Goal: Transaction & Acquisition: Purchase product/service

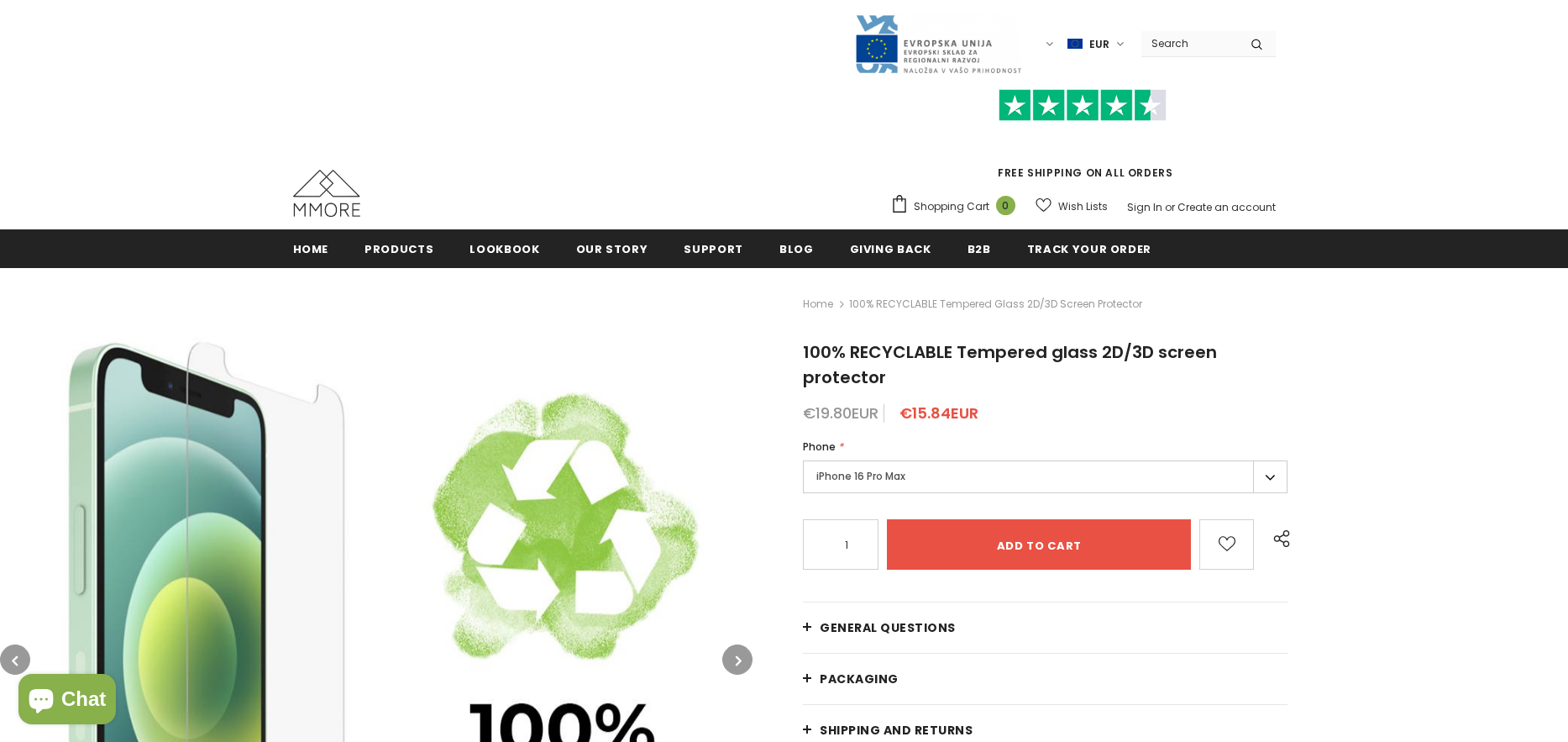
click at [1095, 35] on label "EUR" at bounding box center [1098, 44] width 61 height 25
click at [1080, 70] on span "USD" at bounding box center [1089, 74] width 20 height 12
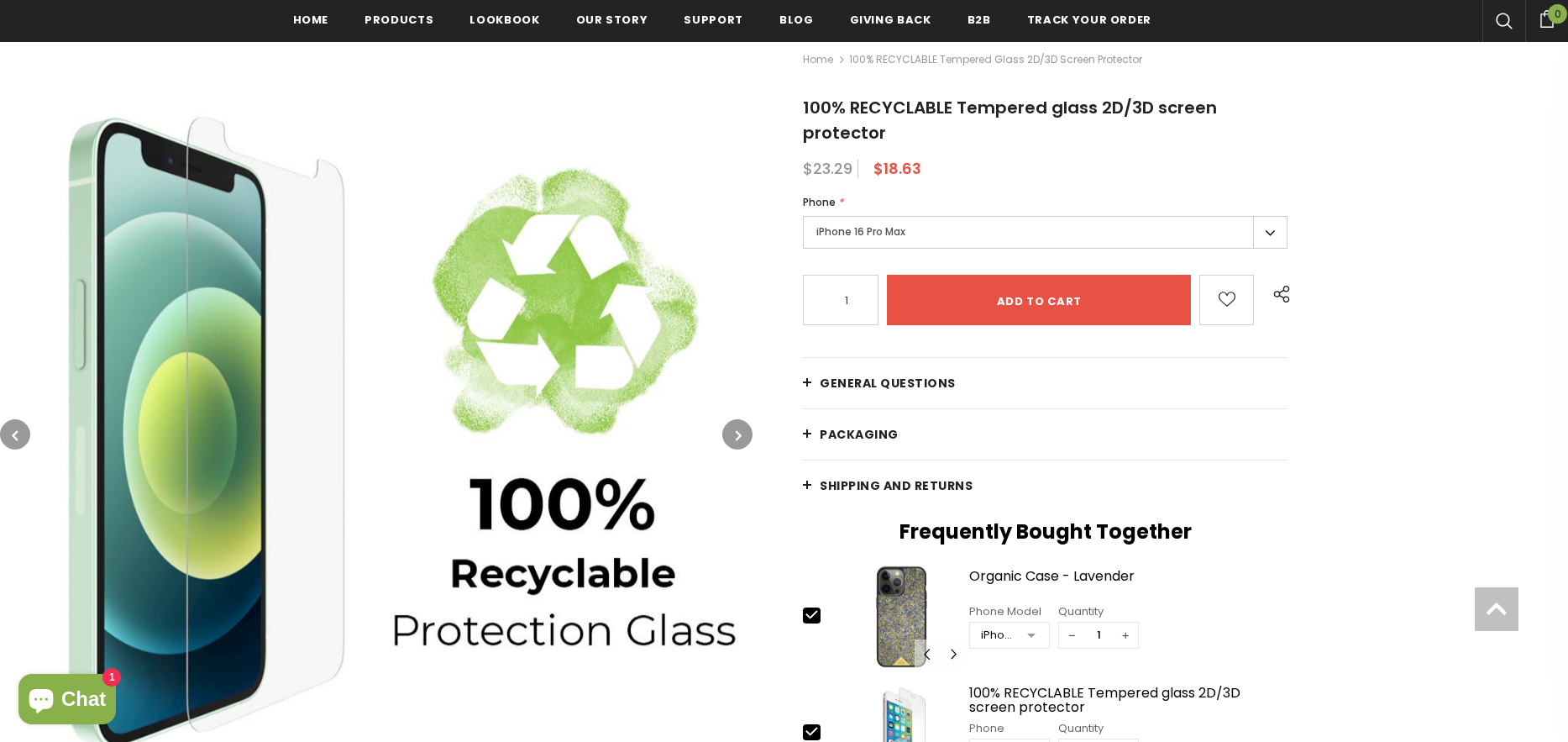
scroll to position [252, 0]
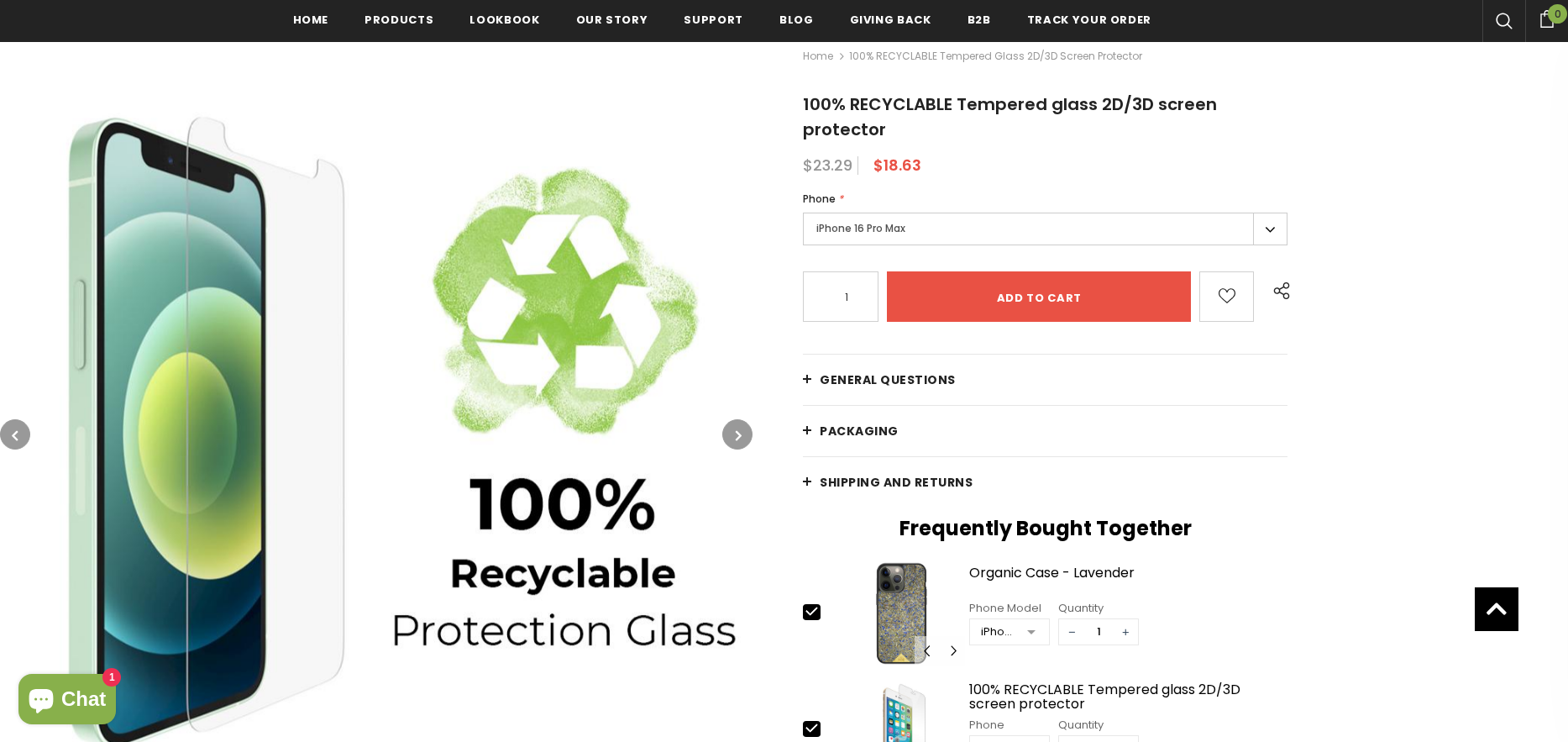
click at [1278, 225] on label "iPhone 16 Pro Max" at bounding box center [1044, 229] width 485 height 32
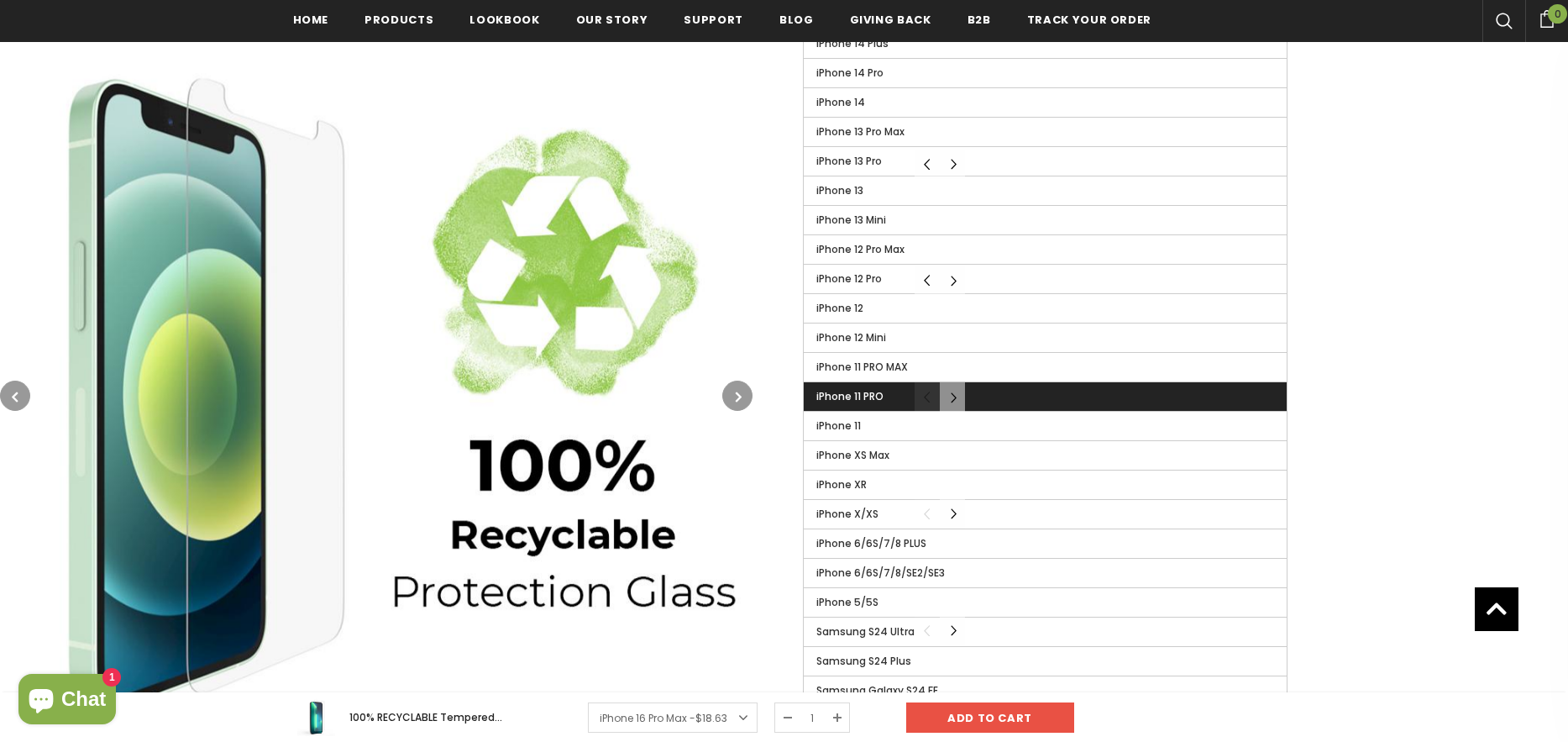
scroll to position [756, 0]
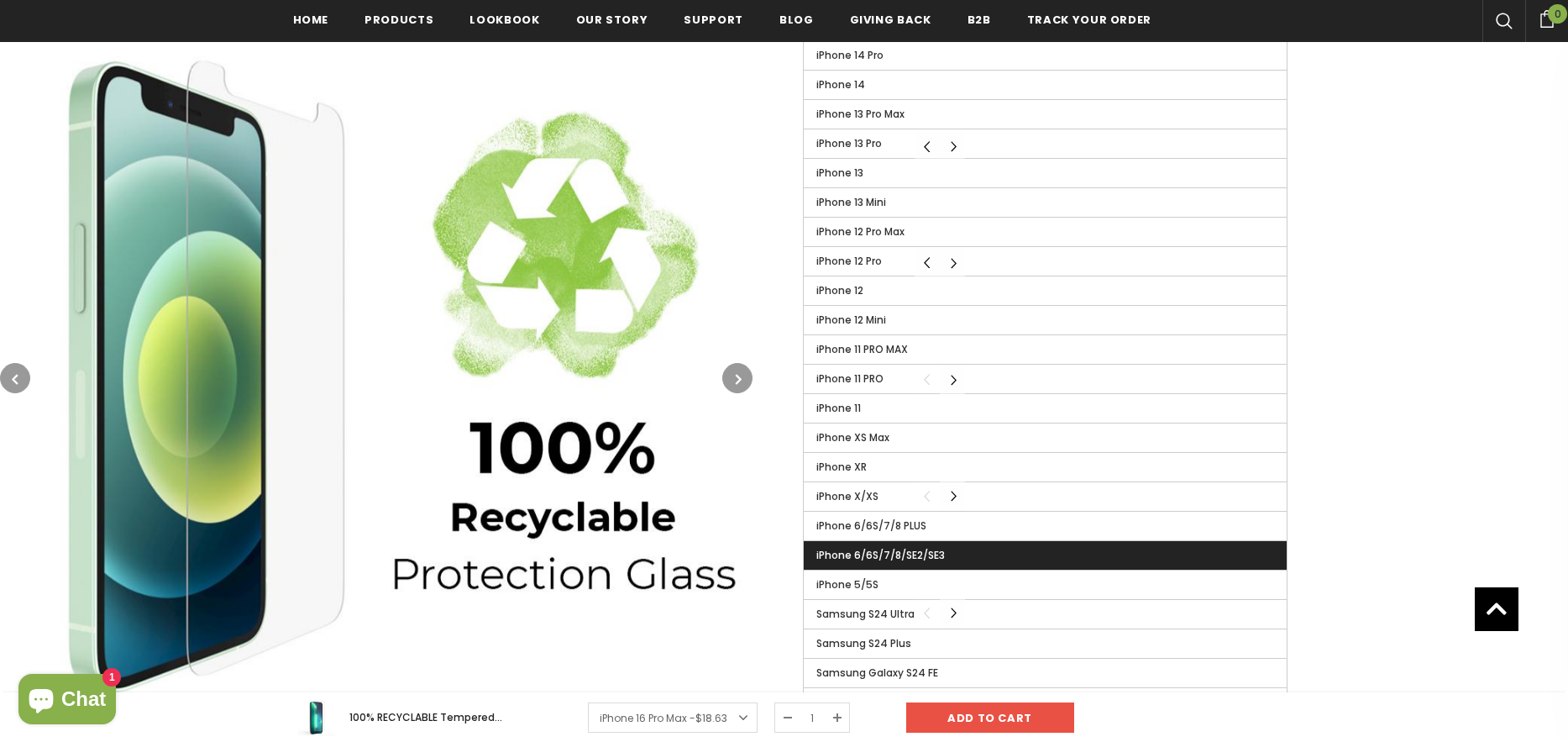
click at [918, 552] on span "iPhone 6/6S/7/8/SE2/SE3" at bounding box center [880, 554] width 129 height 14
click at [0, 0] on input "iPhone 6/6S/7/8/SE2/SE3" at bounding box center [0, 0] width 0 height 0
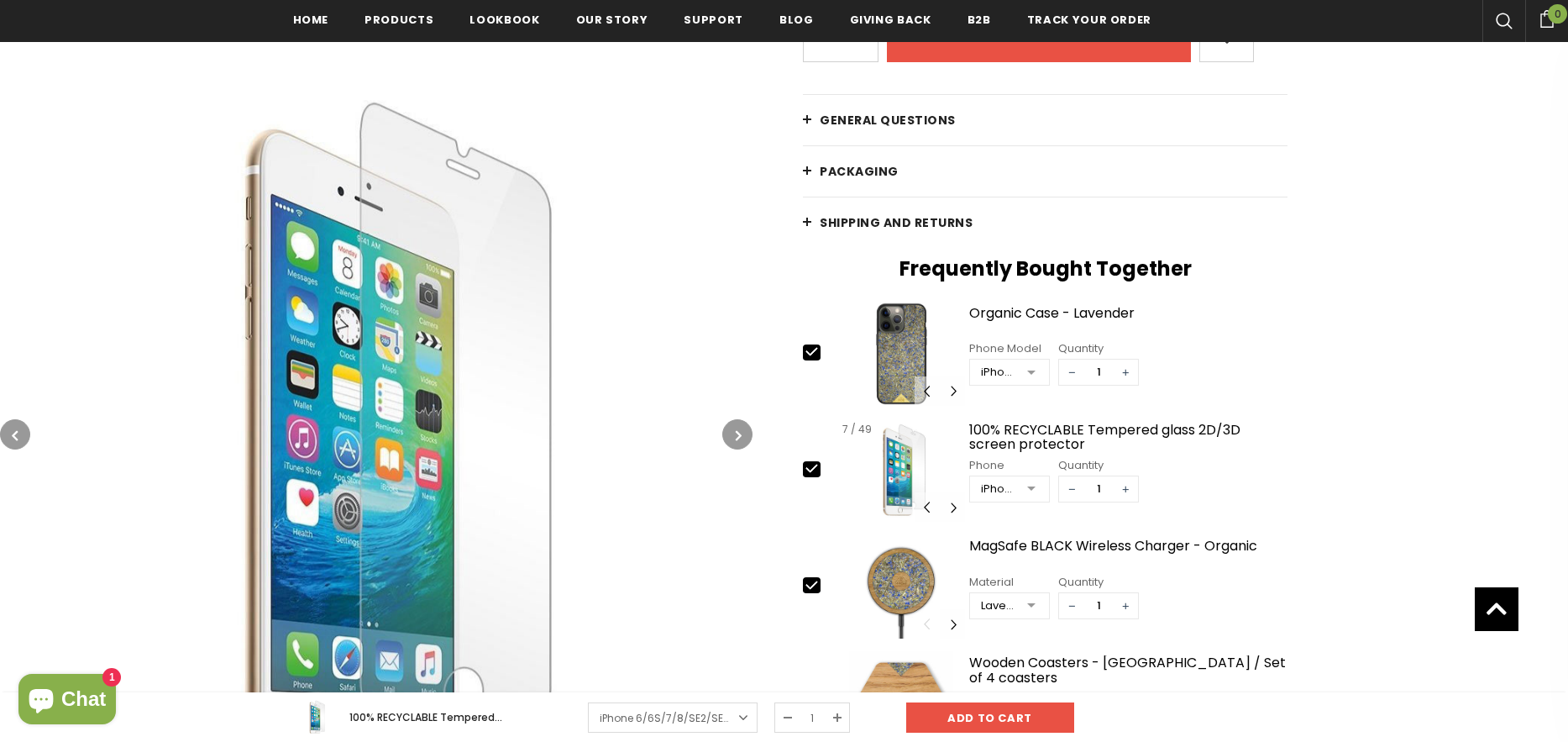
scroll to position [252, 0]
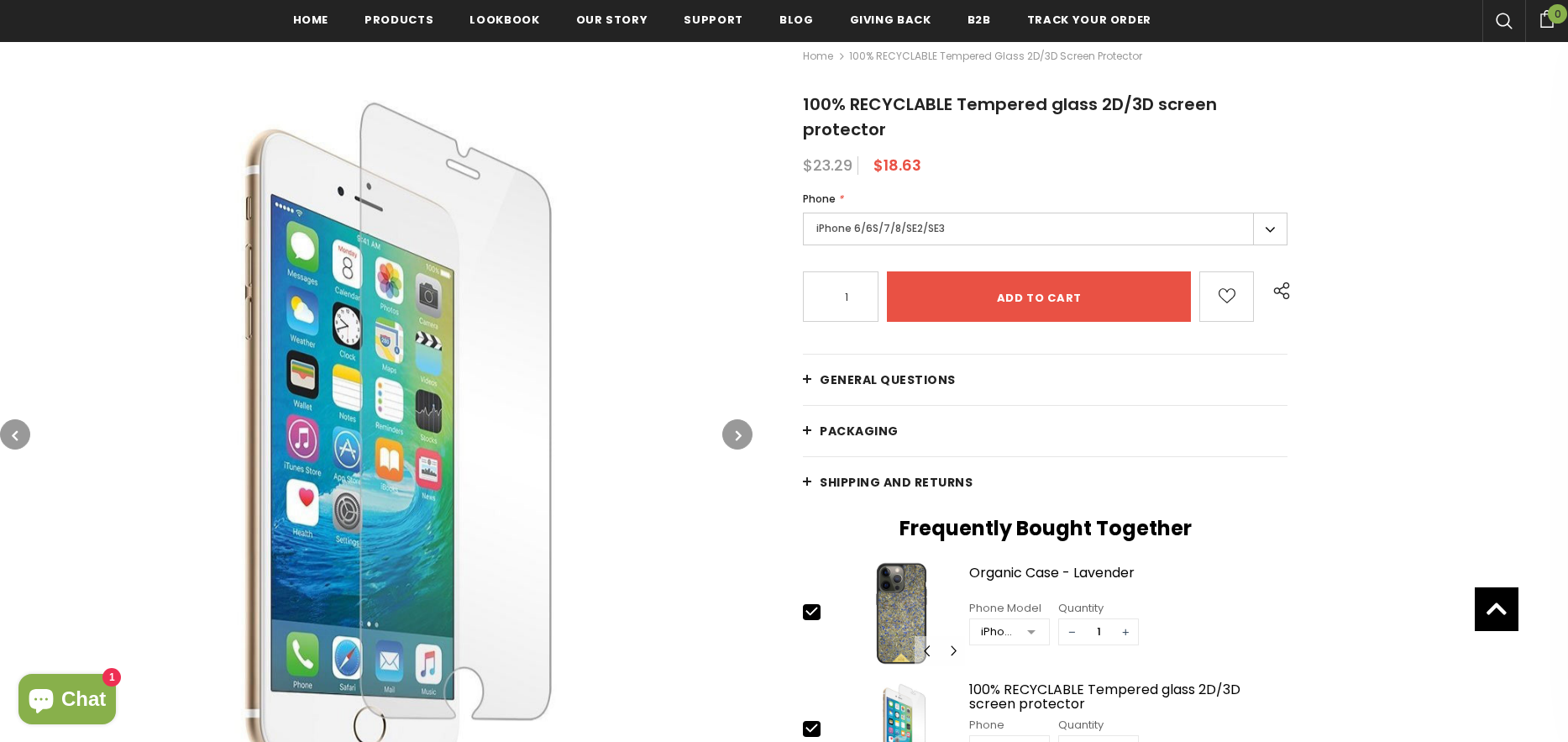
click at [830, 389] on span "General Questions" at bounding box center [887, 380] width 136 height 17
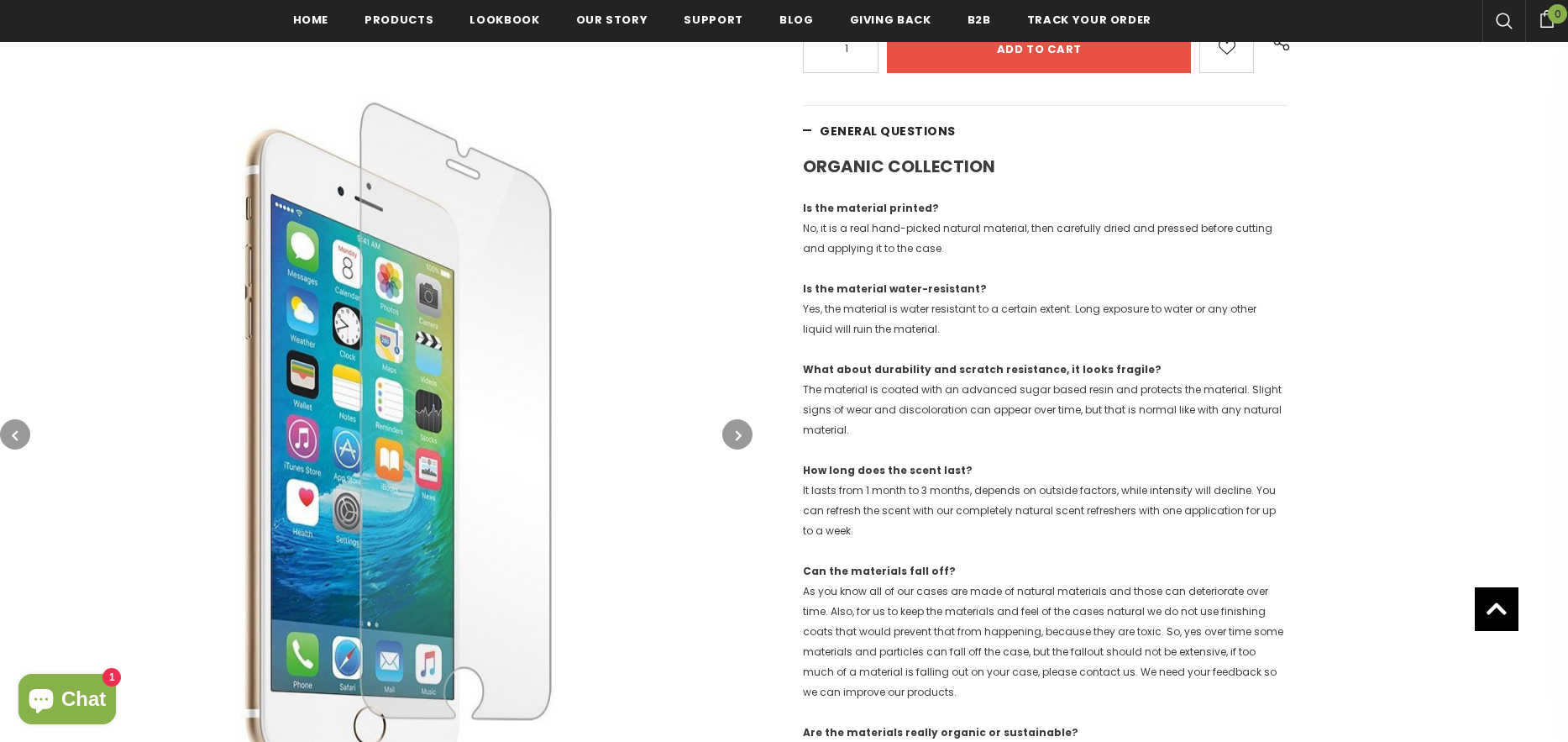
scroll to position [504, 0]
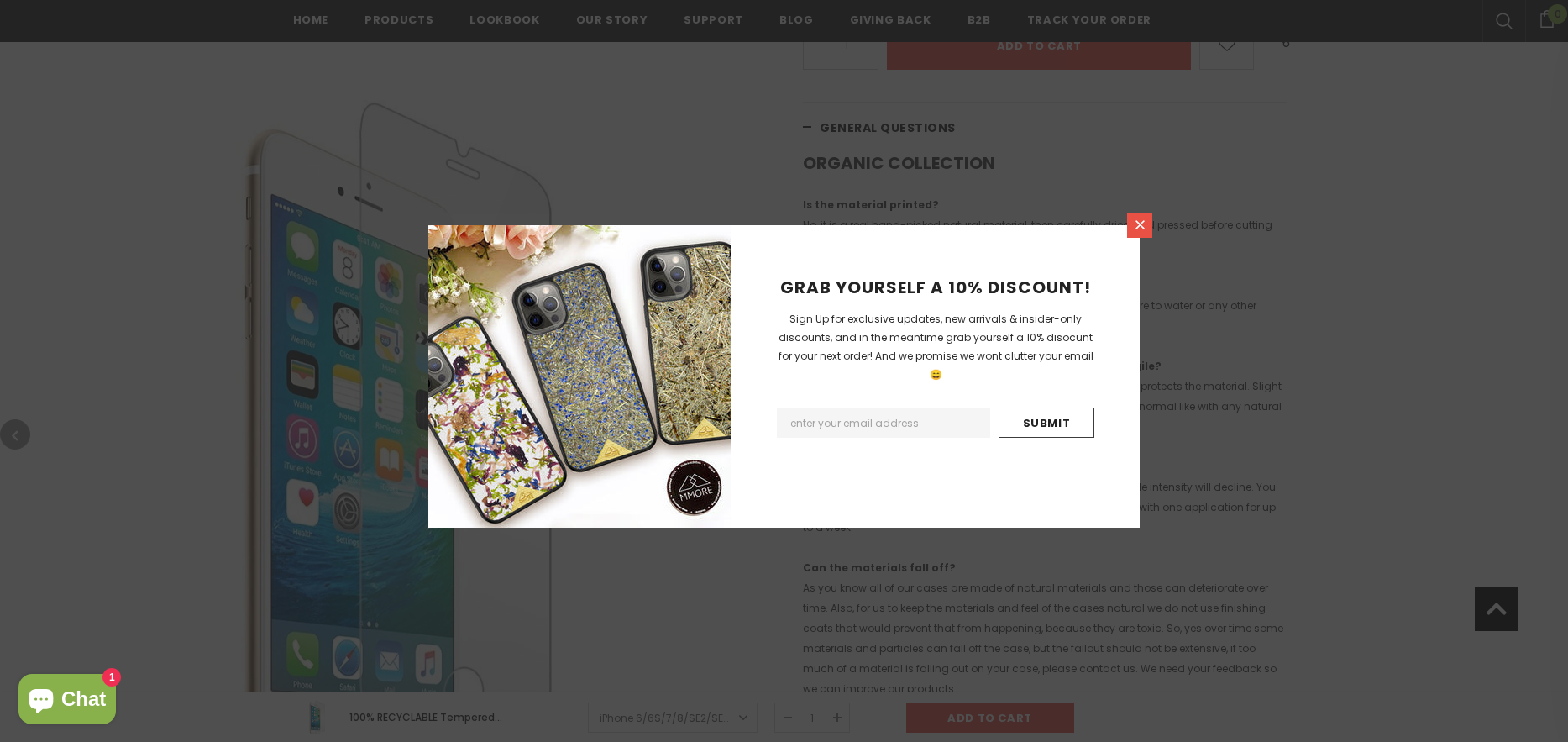
click at [1136, 227] on icon at bounding box center [1140, 224] width 14 height 14
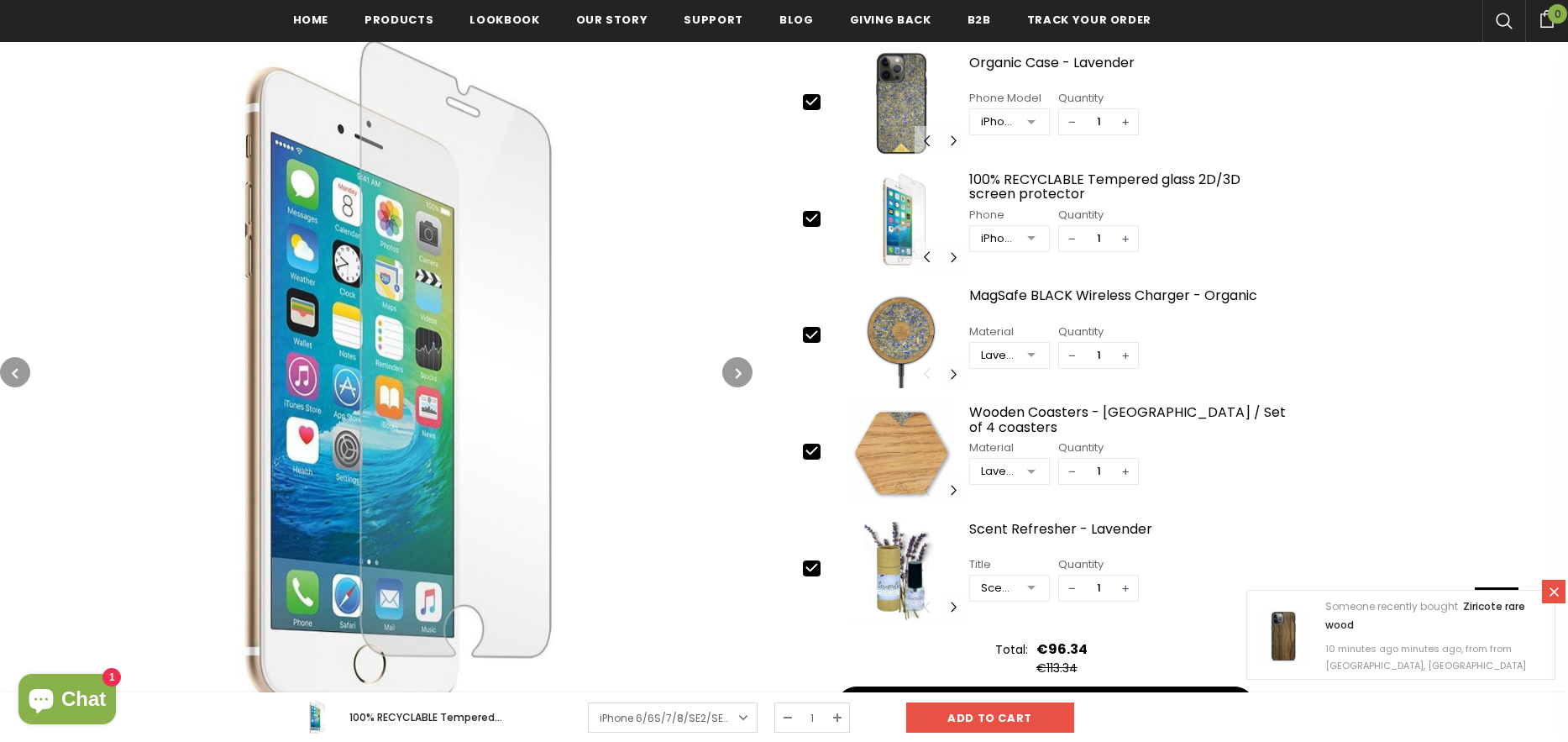
scroll to position [2184, 0]
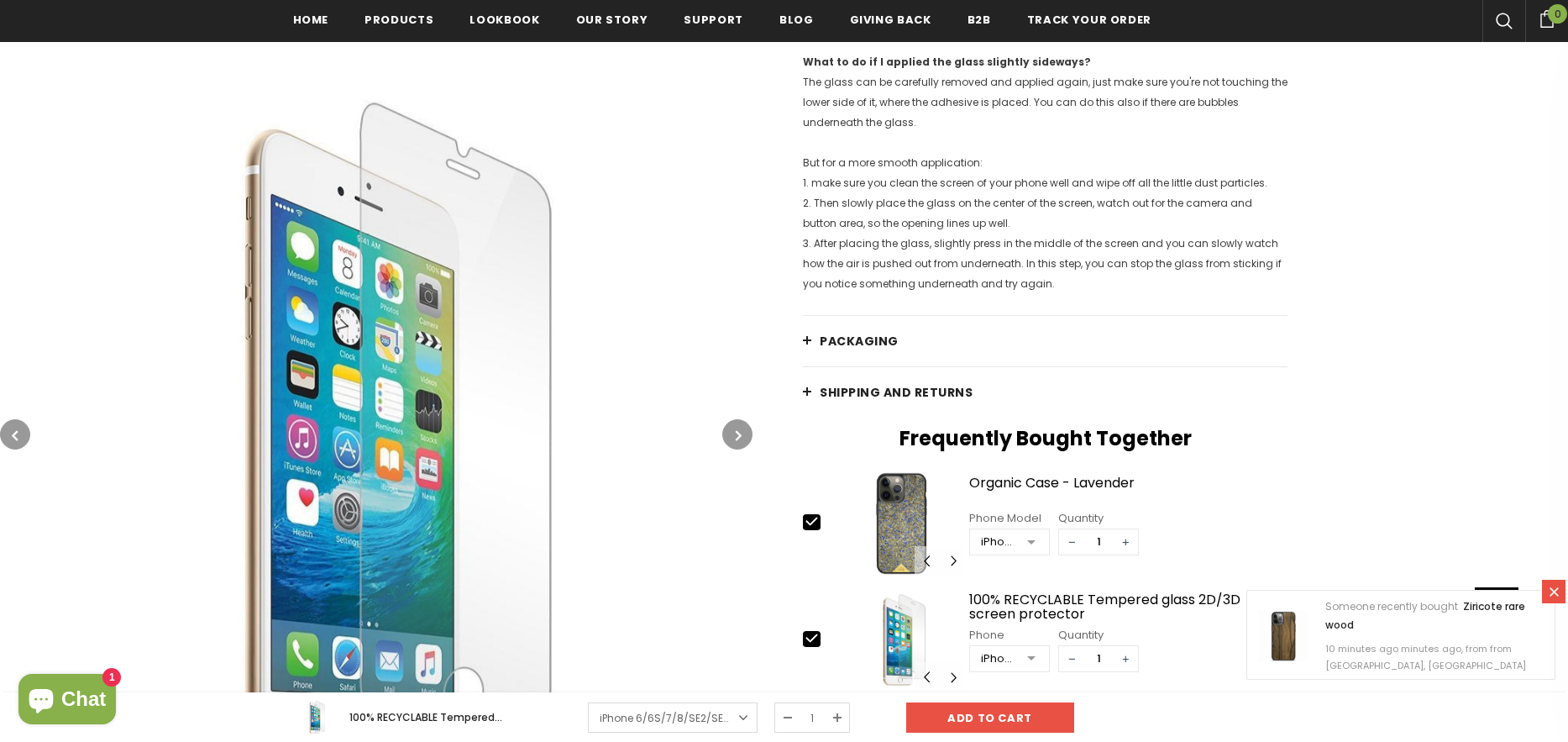
click at [853, 401] on span "Shipping and returns" at bounding box center [896, 392] width 153 height 17
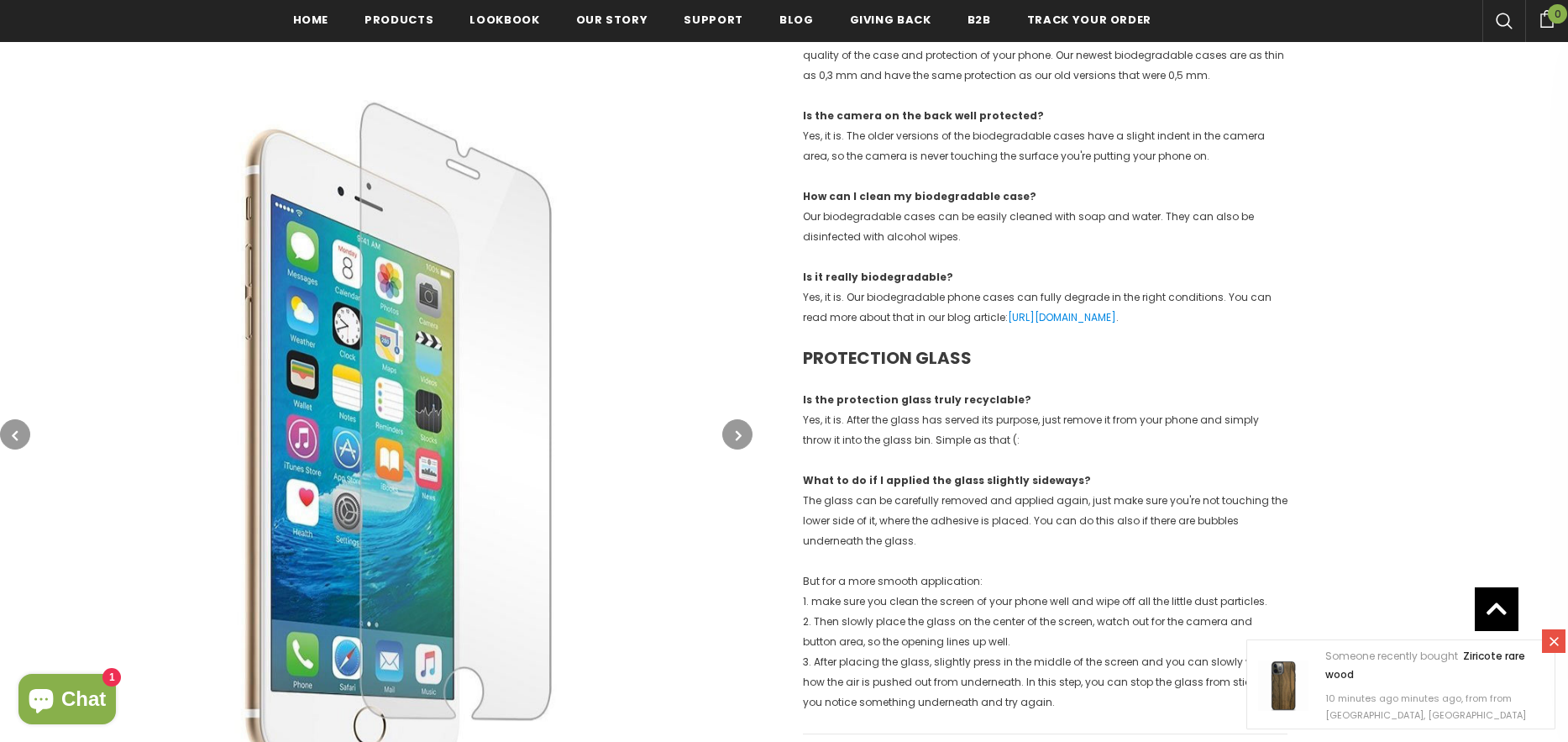
scroll to position [0, 0]
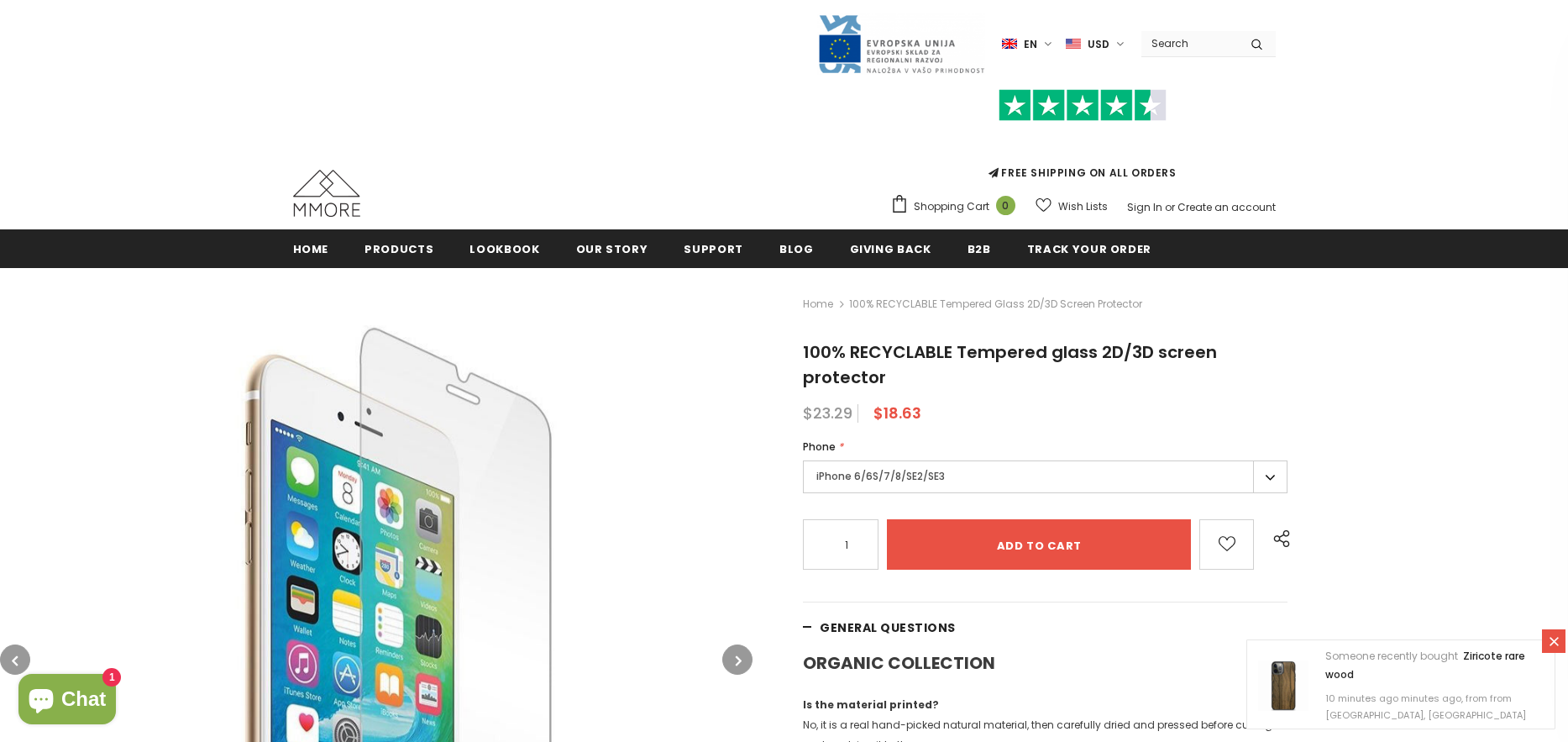
click at [1116, 103] on img at bounding box center [1082, 105] width 168 height 32
click at [1557, 636] on icon at bounding box center [1554, 641] width 14 height 14
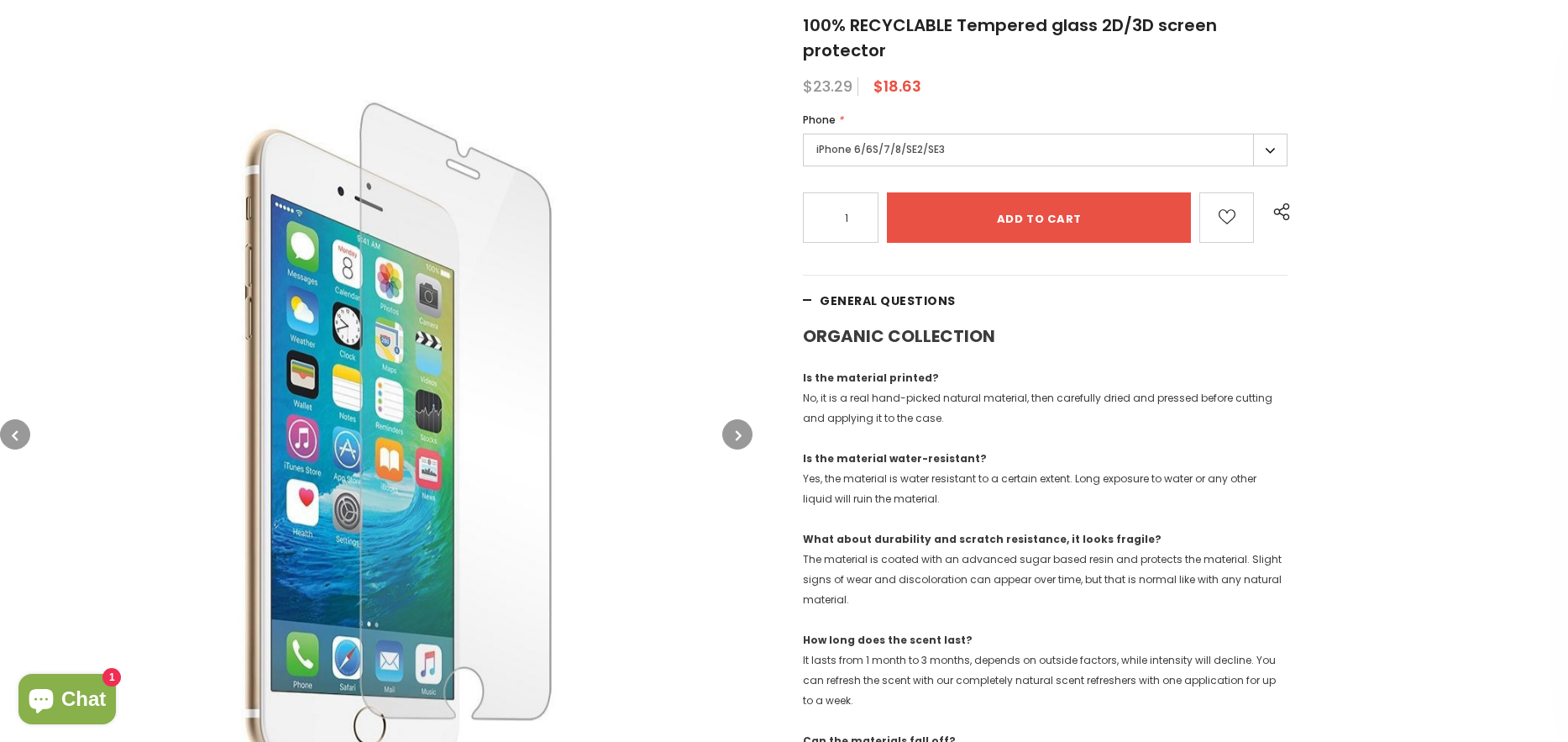
scroll to position [509, 0]
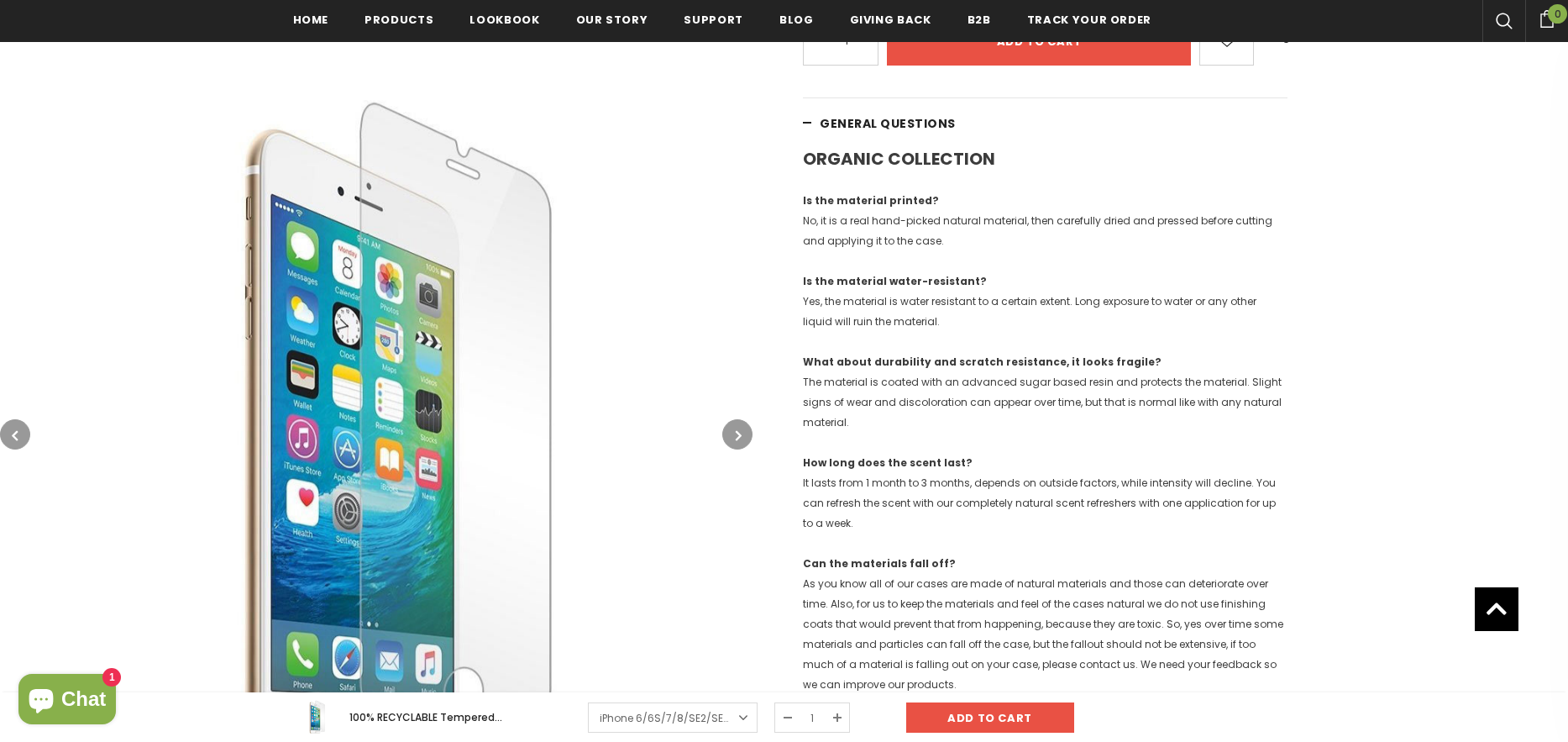
click at [739, 435] on icon "button" at bounding box center [739, 435] width 6 height 17
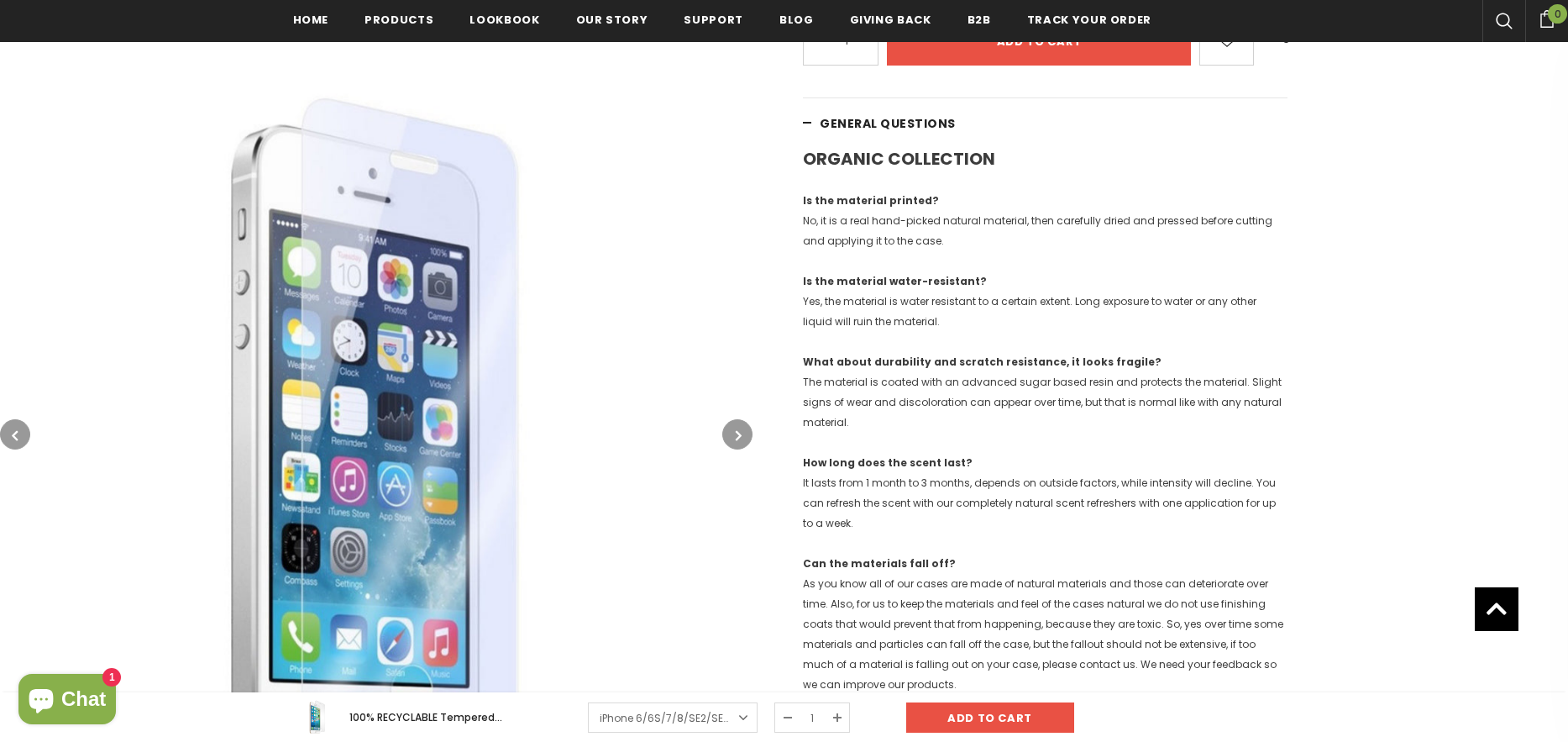
click at [739, 434] on icon "button" at bounding box center [739, 435] width 6 height 17
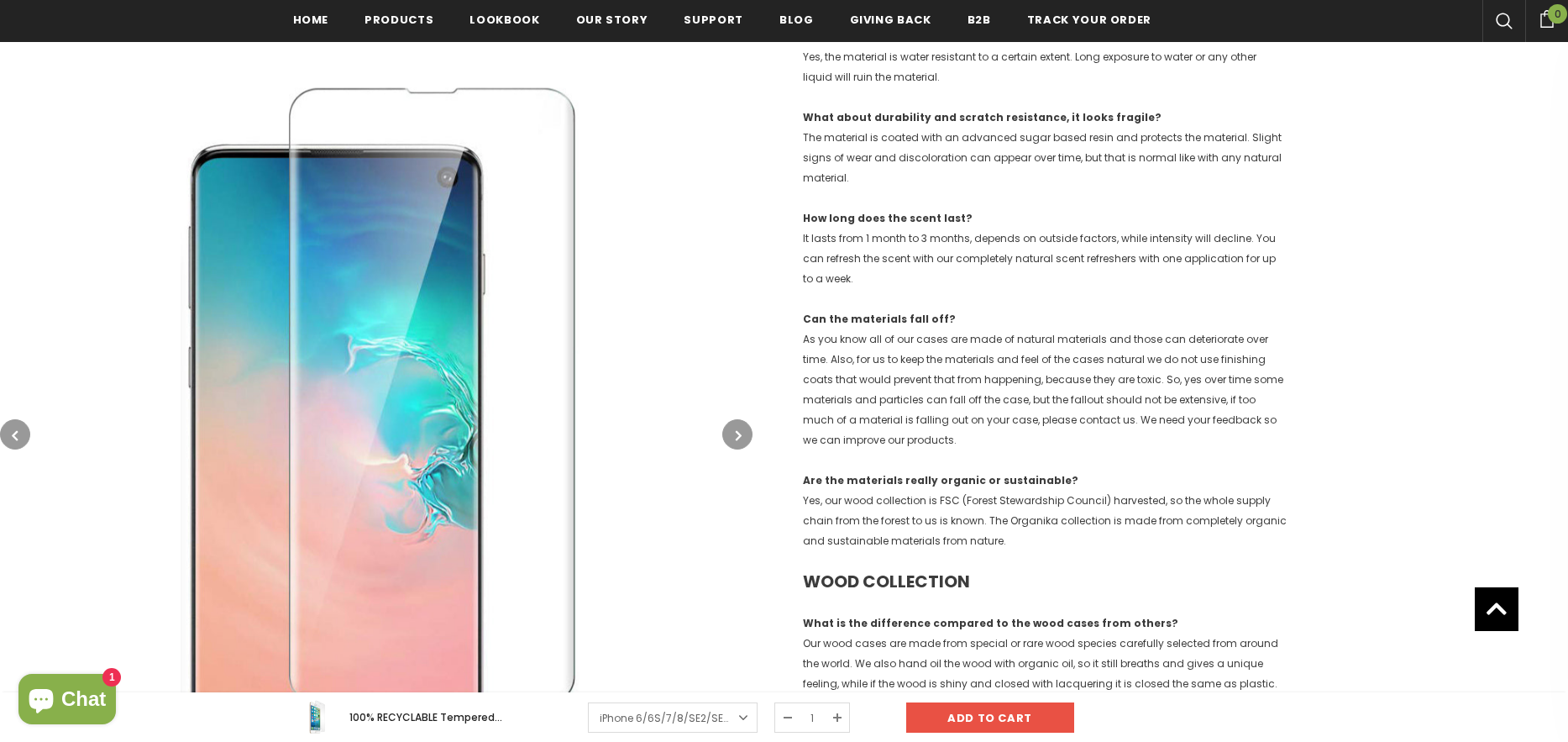
scroll to position [760, 0]
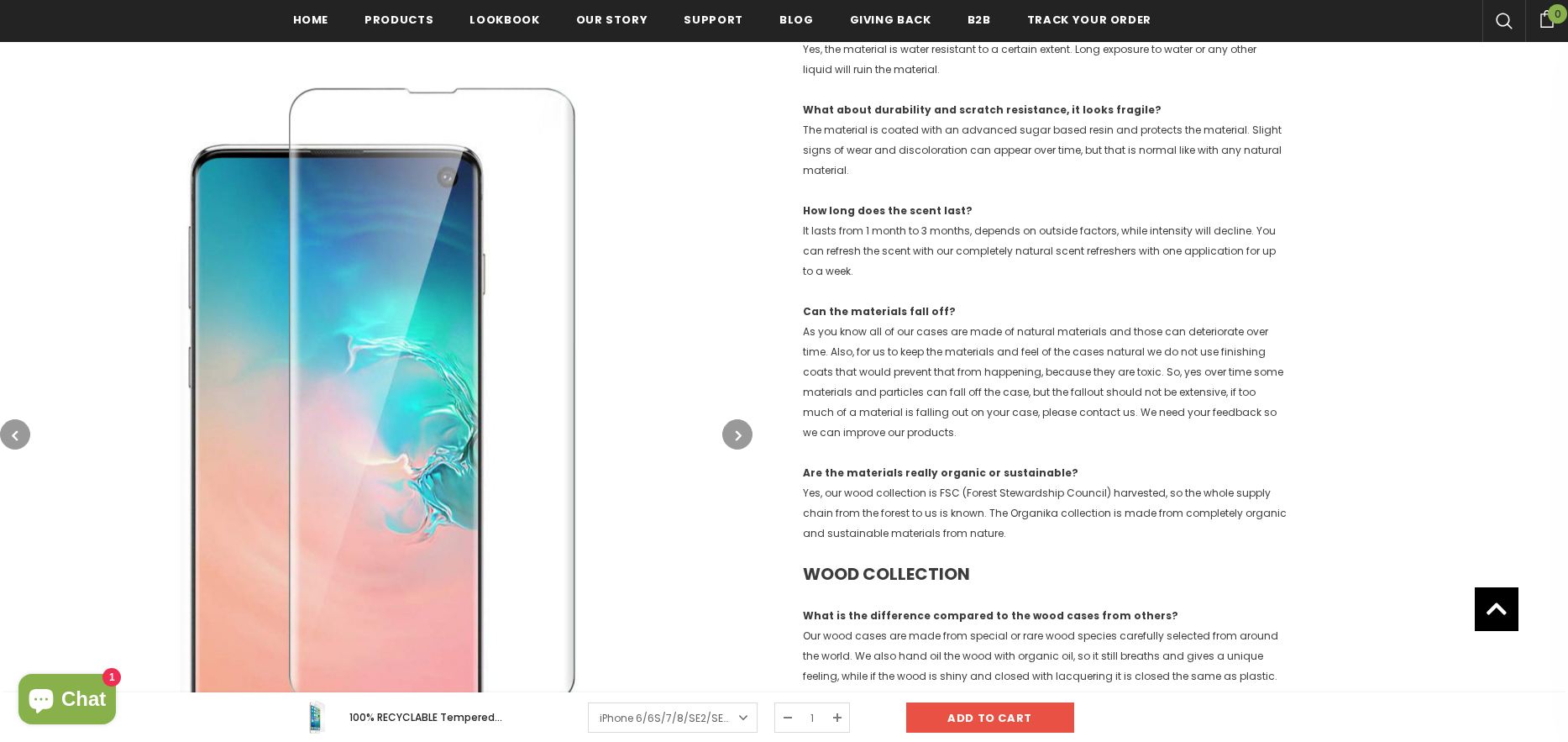
click at [737, 418] on img at bounding box center [376, 434] width 752 height 752
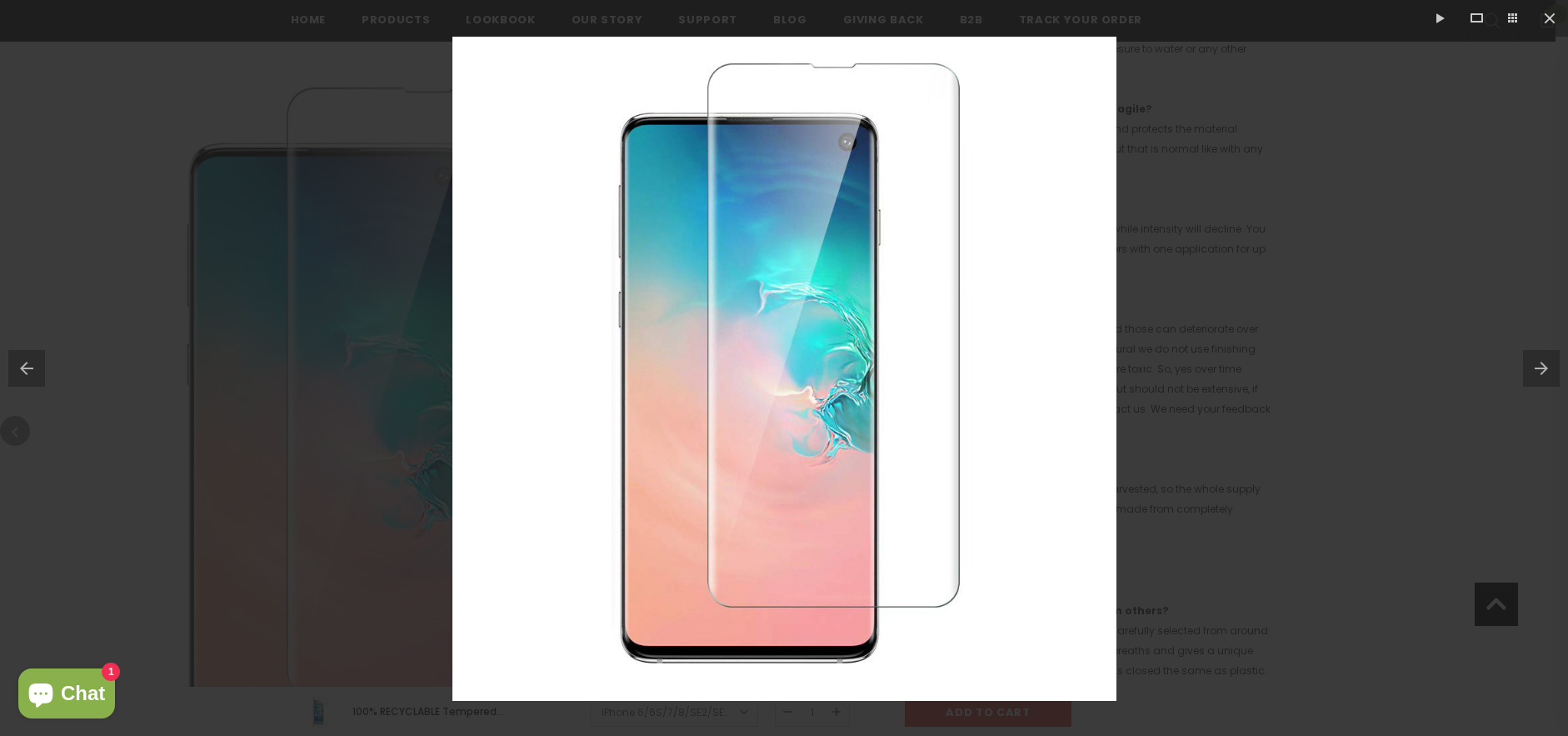
click at [1209, 189] on div at bounding box center [784, 368] width 1568 height 736
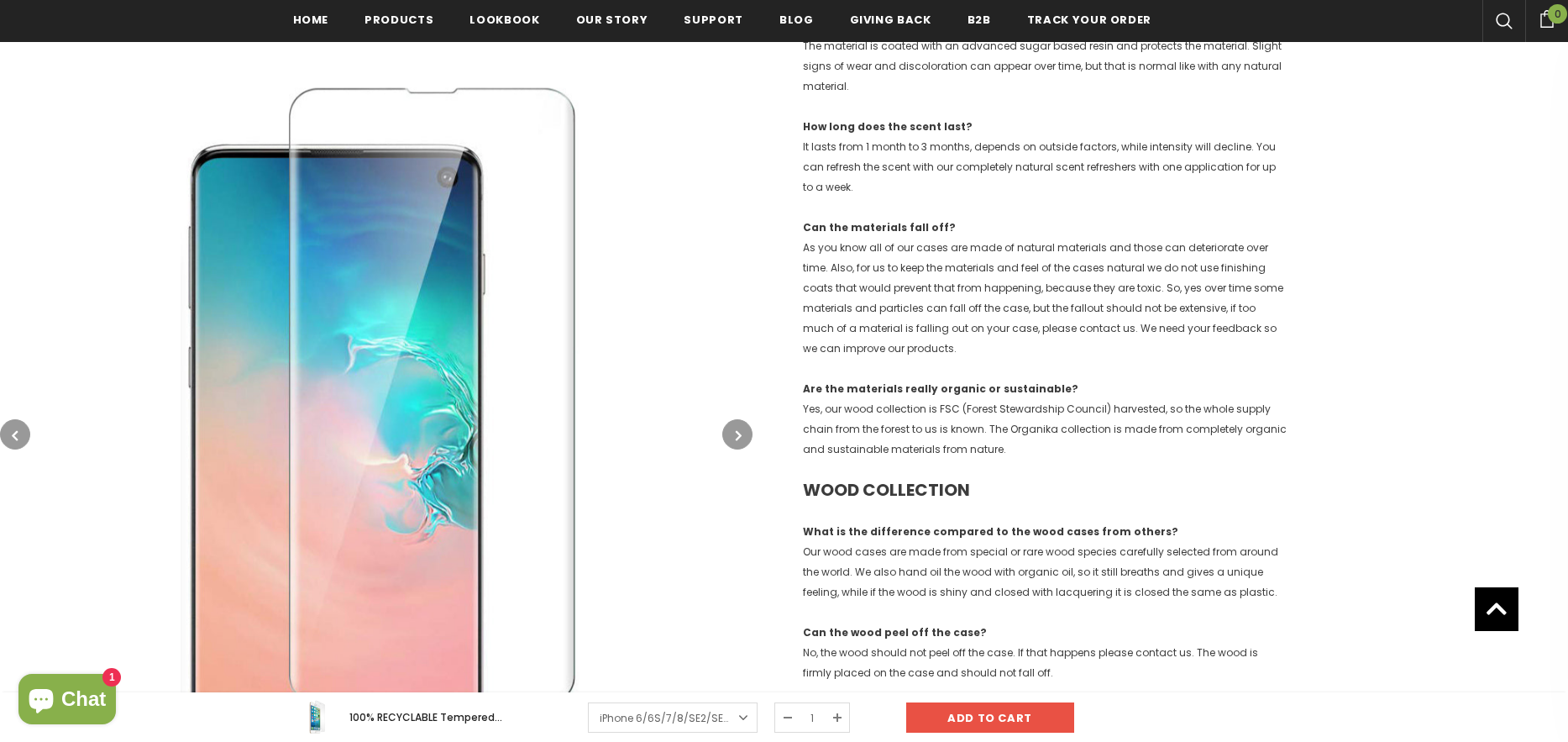
scroll to position [1096, 0]
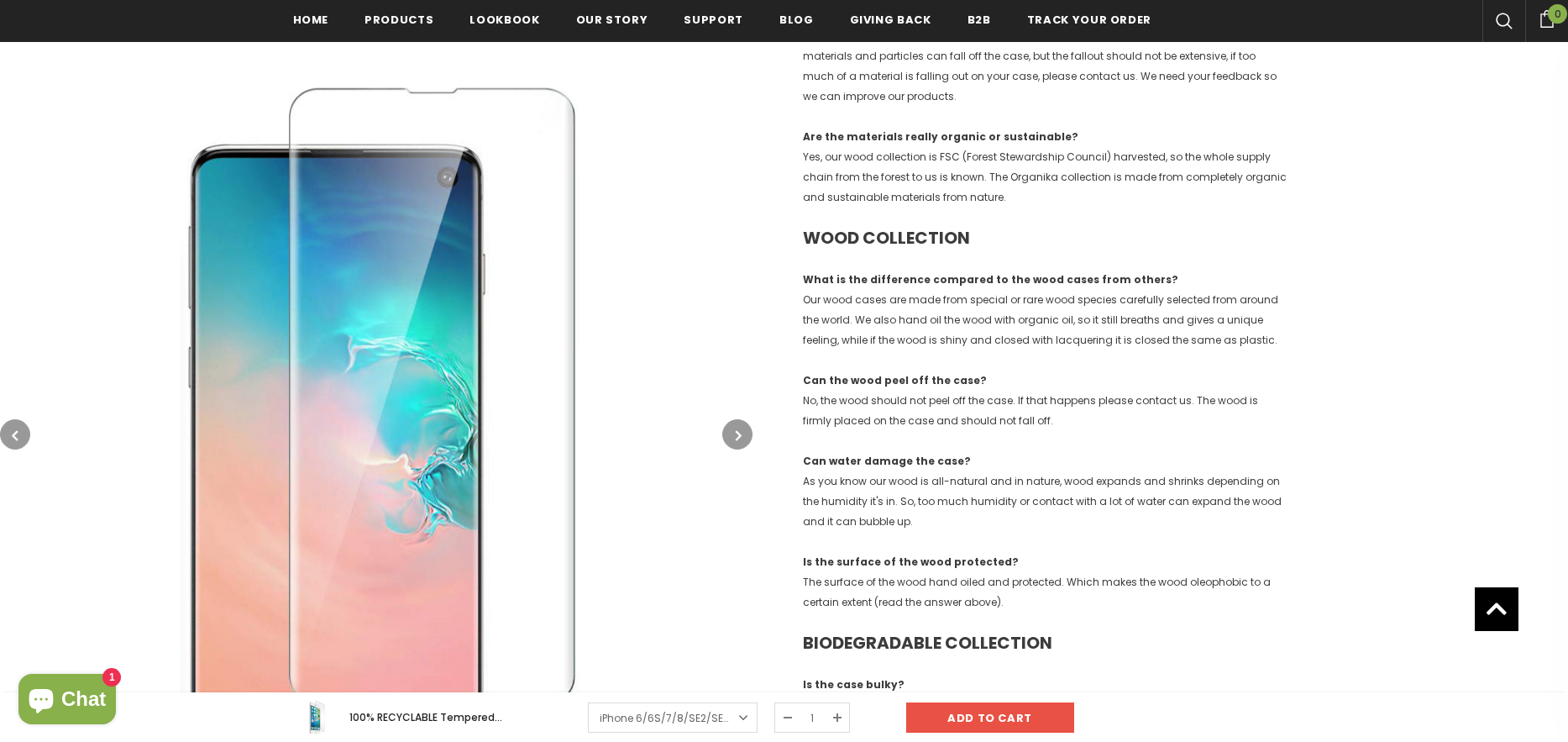
click at [726, 433] on button "button" at bounding box center [738, 434] width 30 height 30
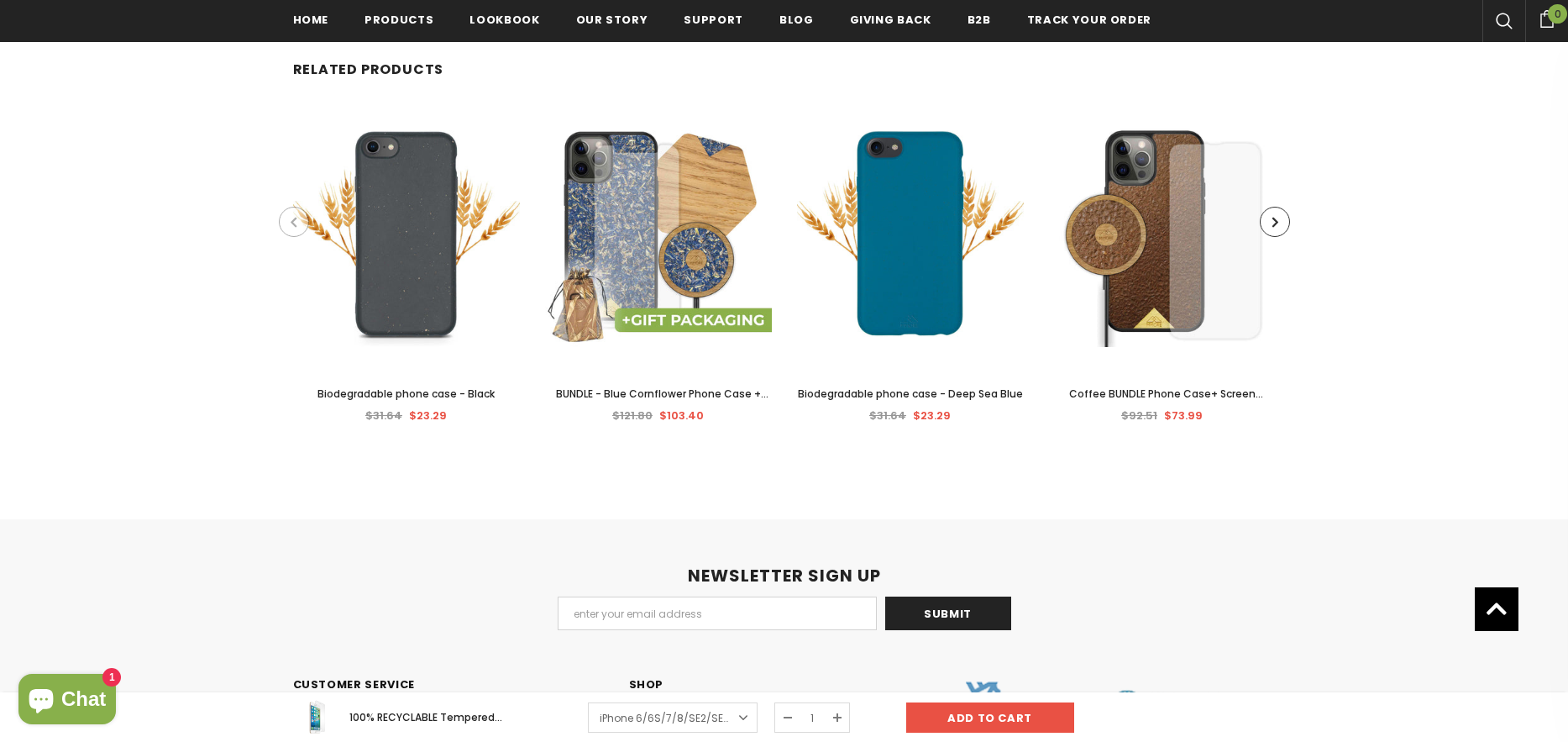
scroll to position [6726, 0]
